Goal: Task Accomplishment & Management: Use online tool/utility

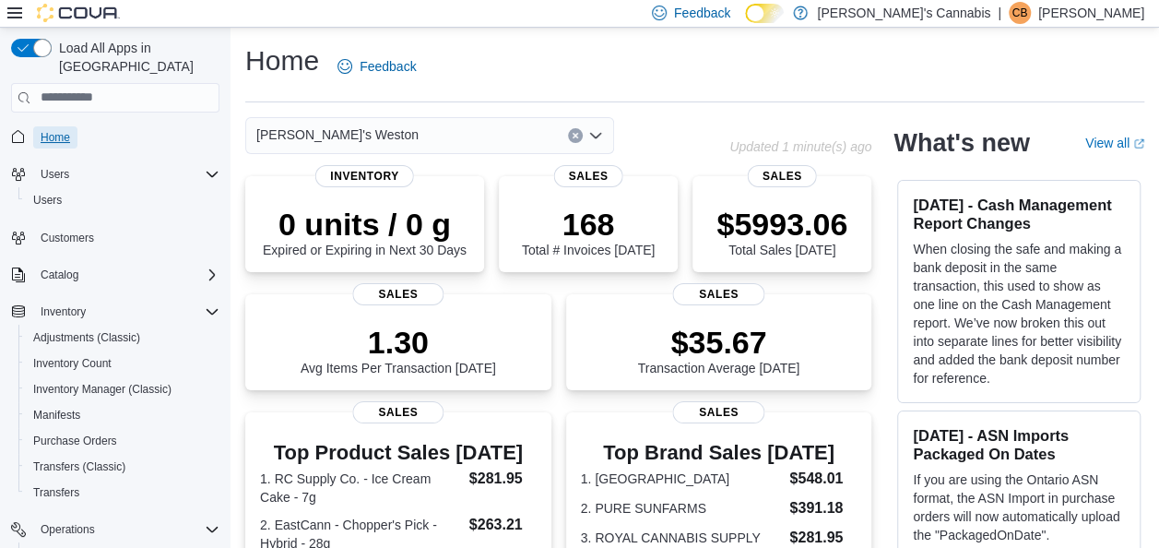
click at [66, 130] on span "Home" at bounding box center [56, 137] width 30 height 15
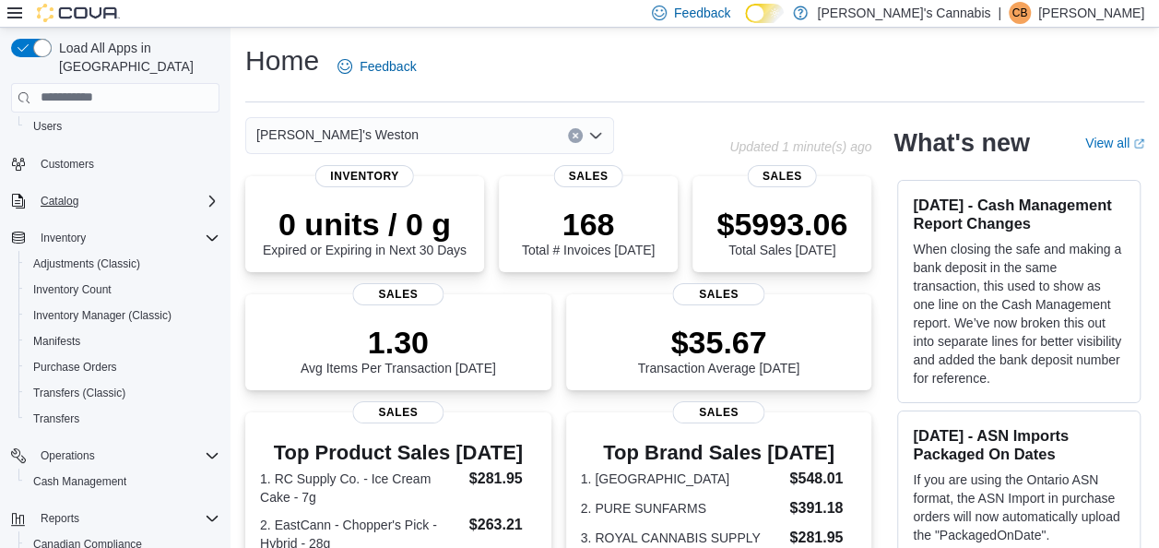
scroll to position [75, 0]
click at [73, 473] on span "Cash Management" at bounding box center [79, 480] width 93 height 15
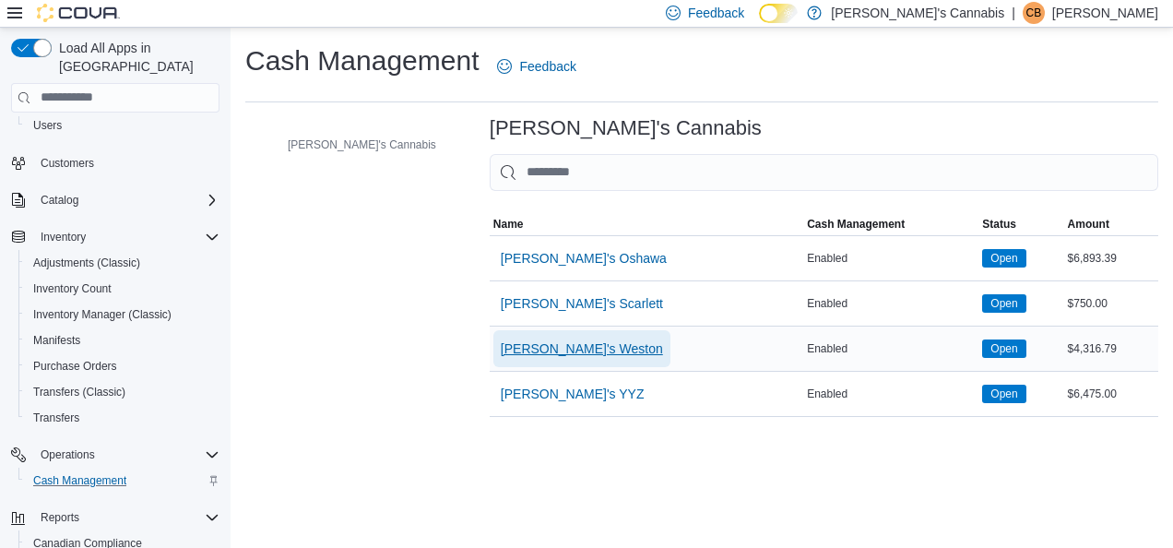
click at [530, 350] on span "[PERSON_NAME]'s Weston" at bounding box center [582, 348] width 162 height 18
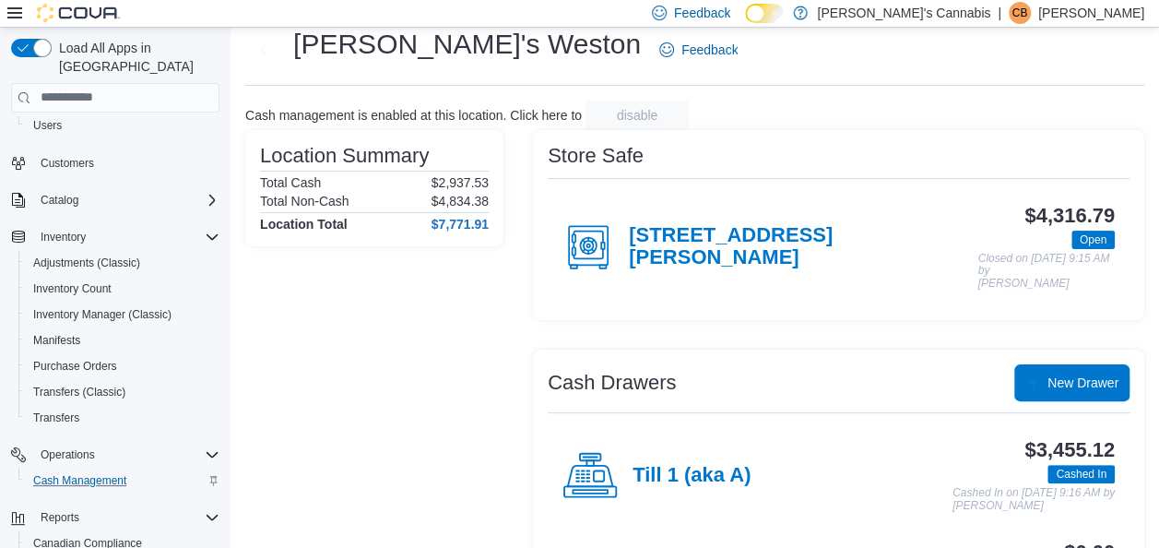
click at [505, 336] on div "Location Summary Total Cash $2,937.53 Total Non-Cash $4,834.38 Location Total $…" at bounding box center [694, 387] width 899 height 514
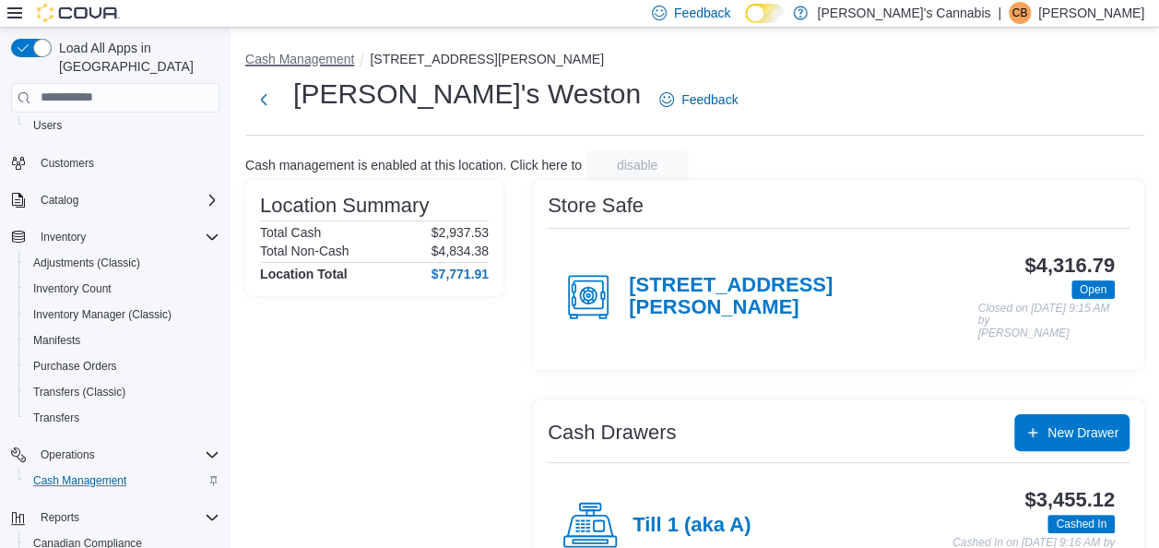
click at [290, 58] on button "Cash Management" at bounding box center [299, 59] width 109 height 15
